Goal: Register for event/course

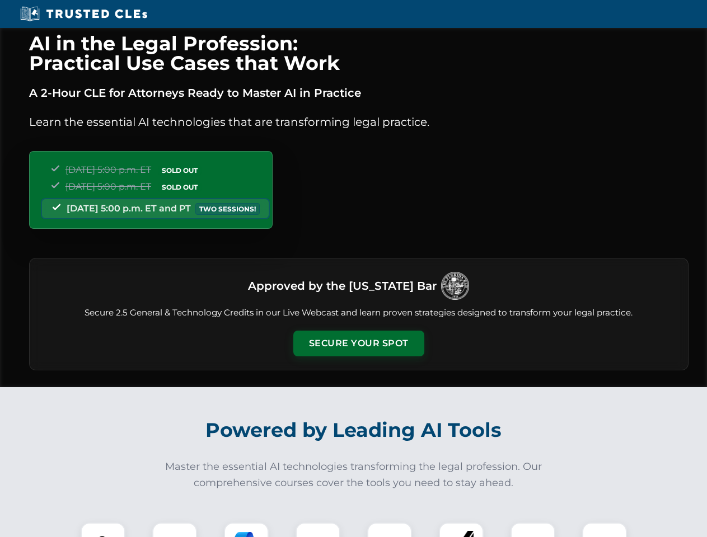
click at [358, 344] on button "Secure Your Spot" at bounding box center [358, 344] width 131 height 26
click at [103, 530] on img at bounding box center [103, 545] width 32 height 32
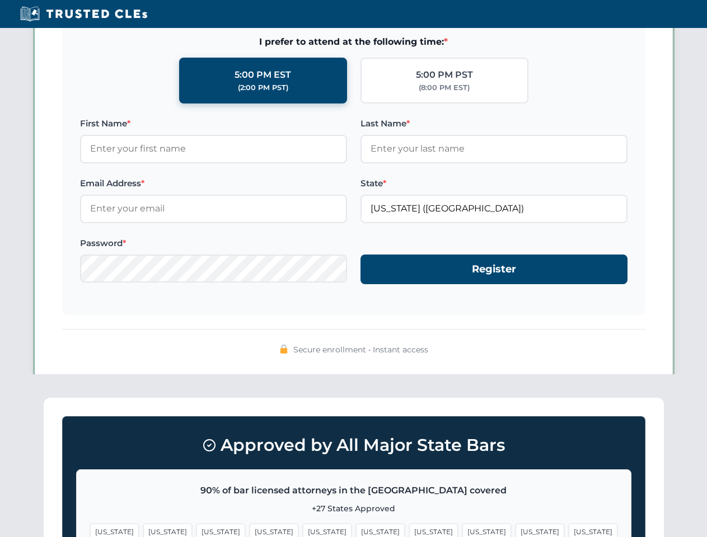
click at [409, 530] on span "[US_STATE]" at bounding box center [433, 532] width 49 height 16
click at [515, 530] on span "[US_STATE]" at bounding box center [539, 532] width 49 height 16
